Goal: Find specific page/section: Find specific page/section

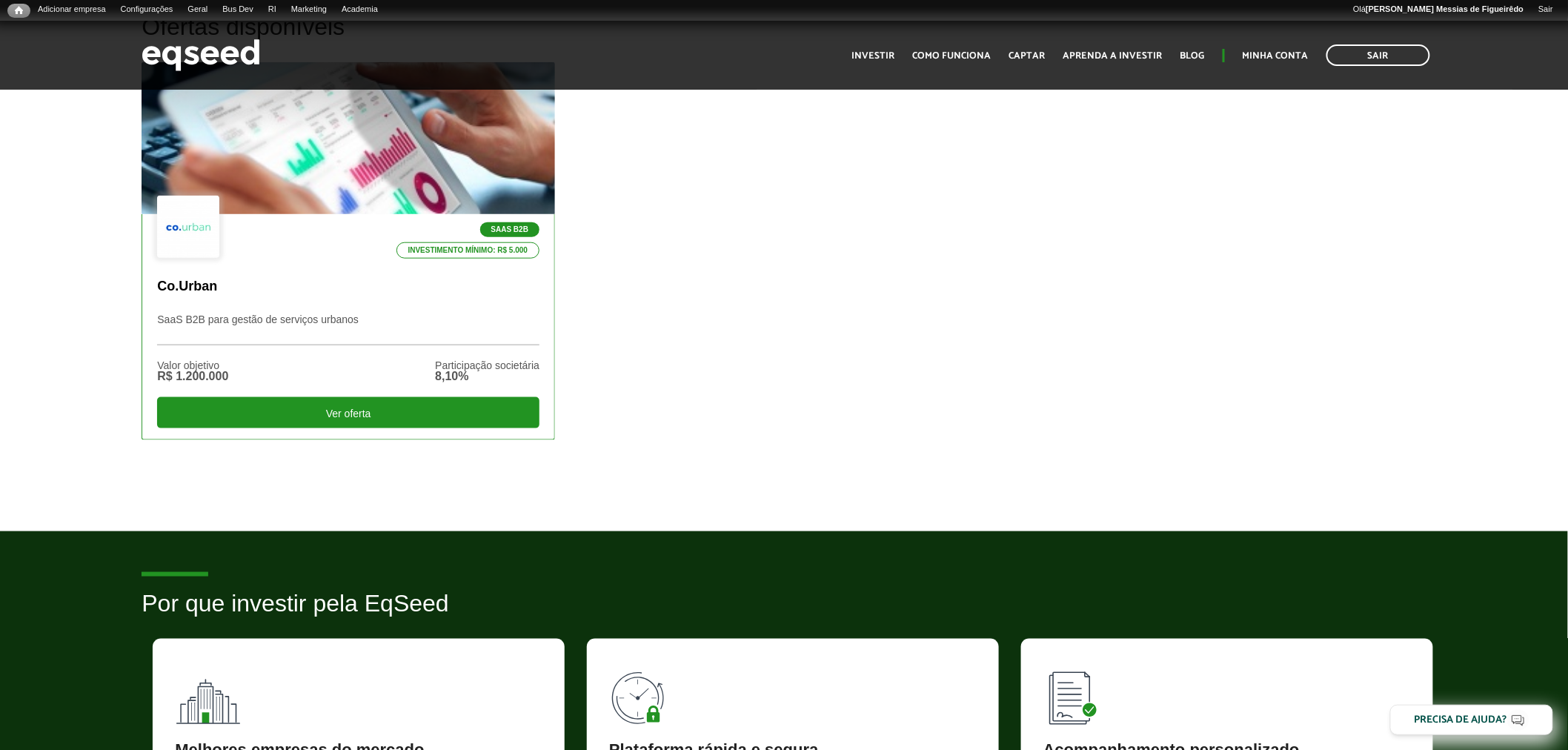
scroll to position [493, 0]
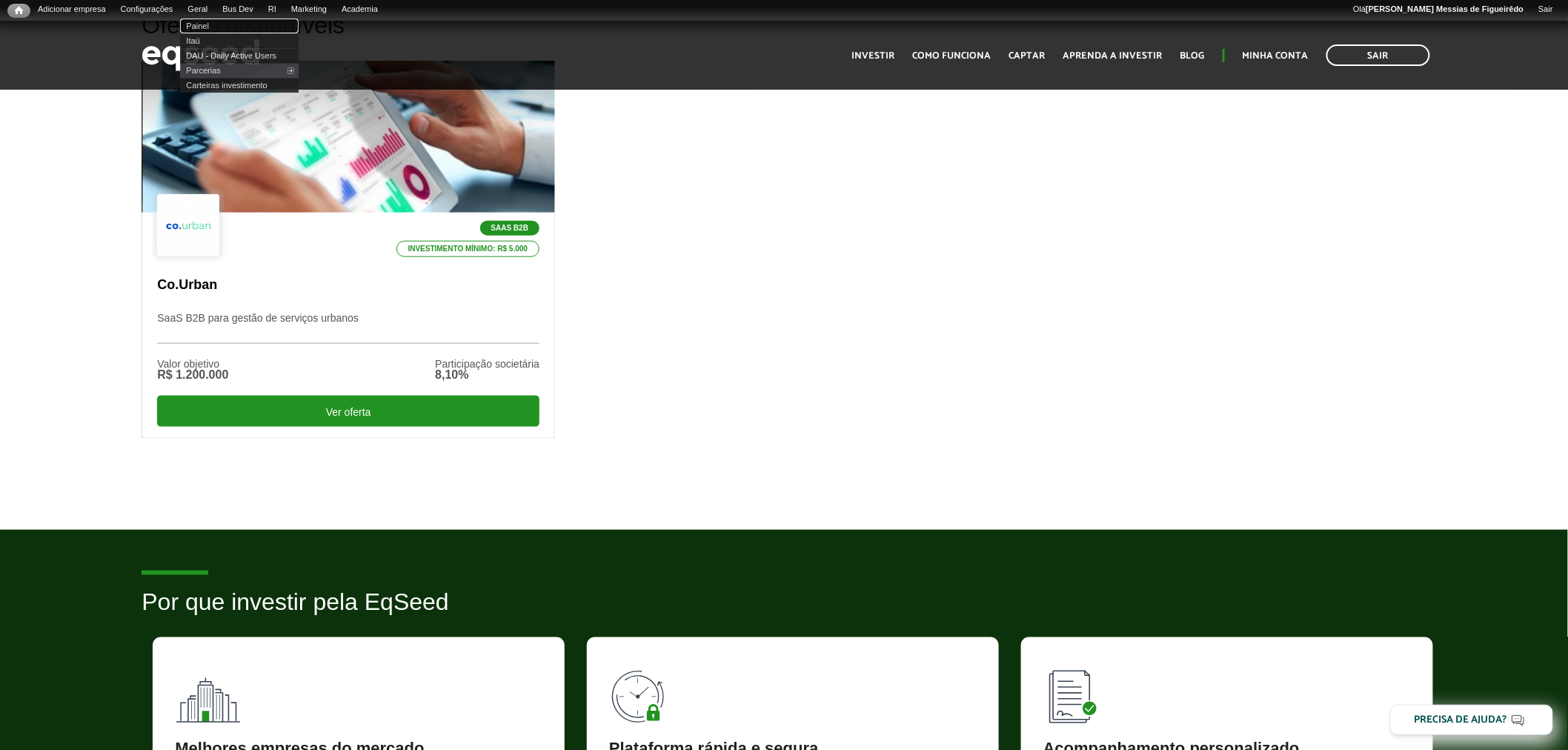
click at [211, 24] on link "Painel" at bounding box center [239, 25] width 118 height 15
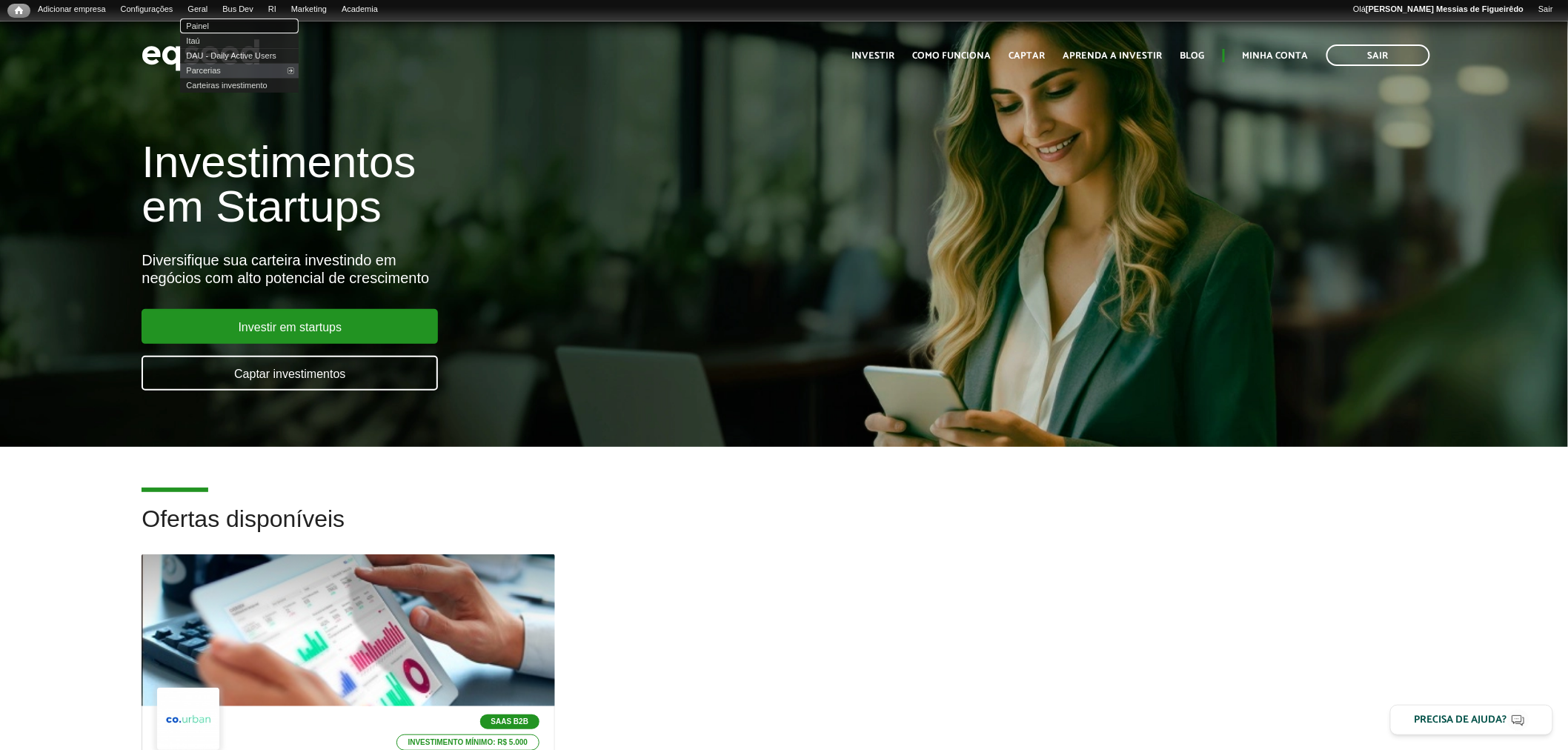
click at [209, 20] on link "Painel" at bounding box center [239, 25] width 118 height 15
click at [208, 23] on link "Painel" at bounding box center [239, 25] width 118 height 15
